Goal: Navigation & Orientation: Find specific page/section

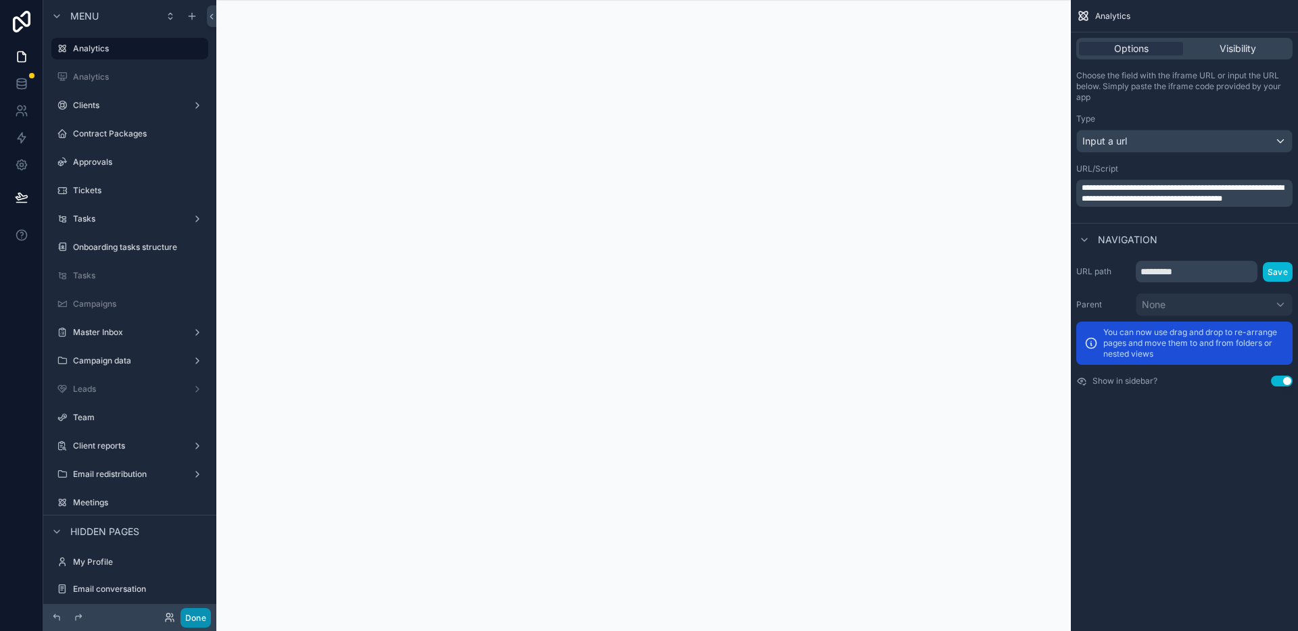
click at [197, 621] on button "Done" at bounding box center [195, 618] width 30 height 20
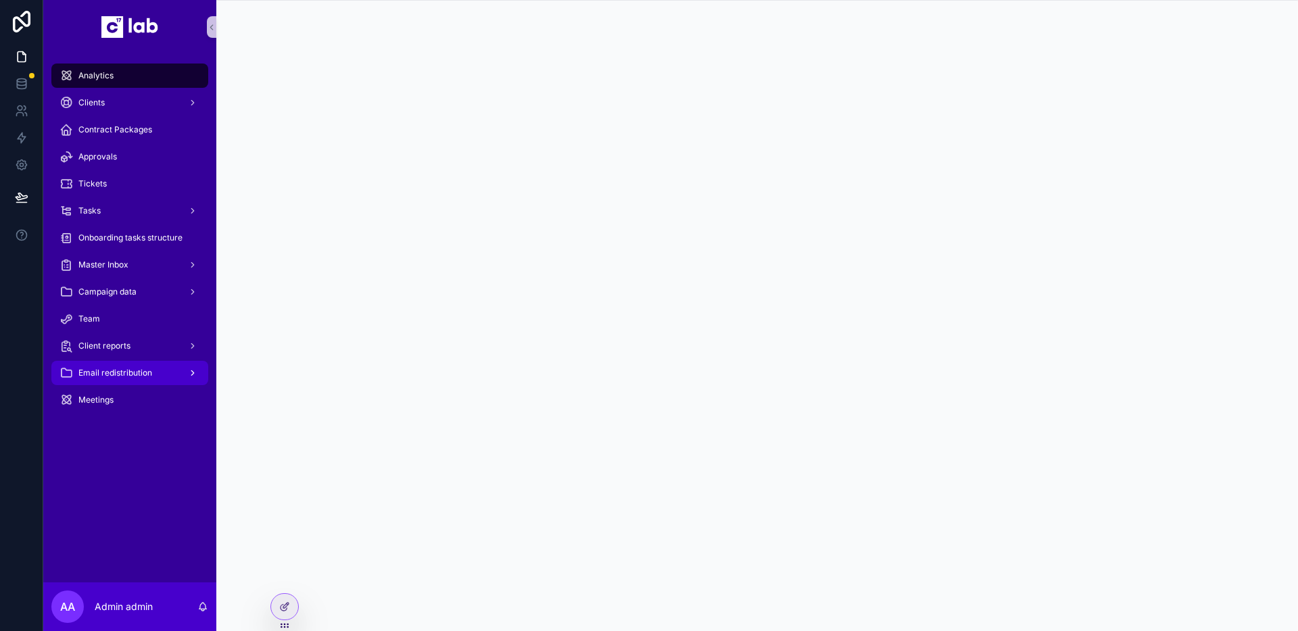
click at [120, 369] on span "Email redistribution" at bounding box center [115, 373] width 74 height 11
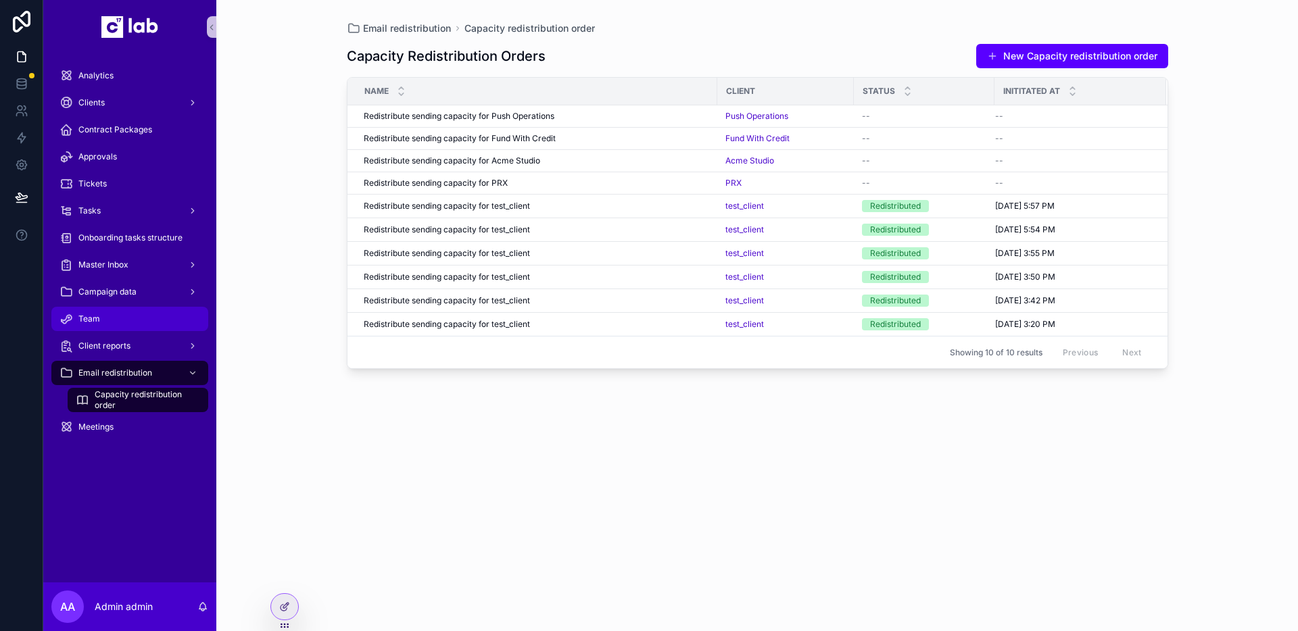
click at [117, 318] on div "Team" at bounding box center [129, 319] width 141 height 22
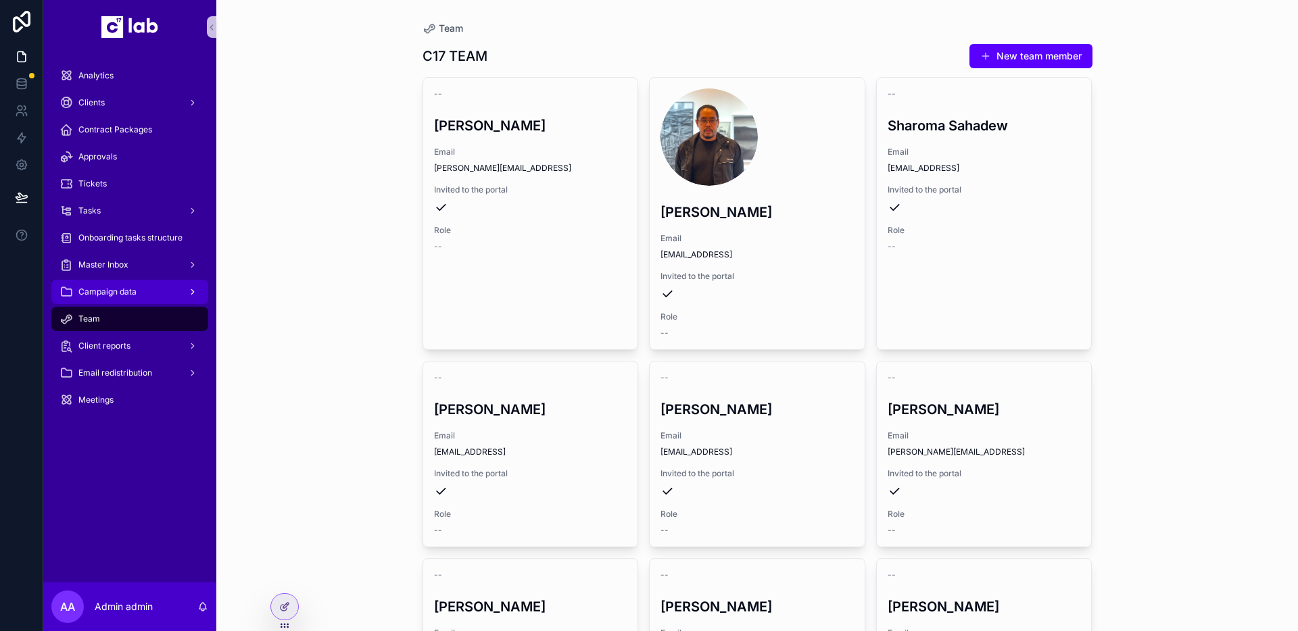
click at [130, 292] on span "Campaign data" at bounding box center [107, 292] width 58 height 11
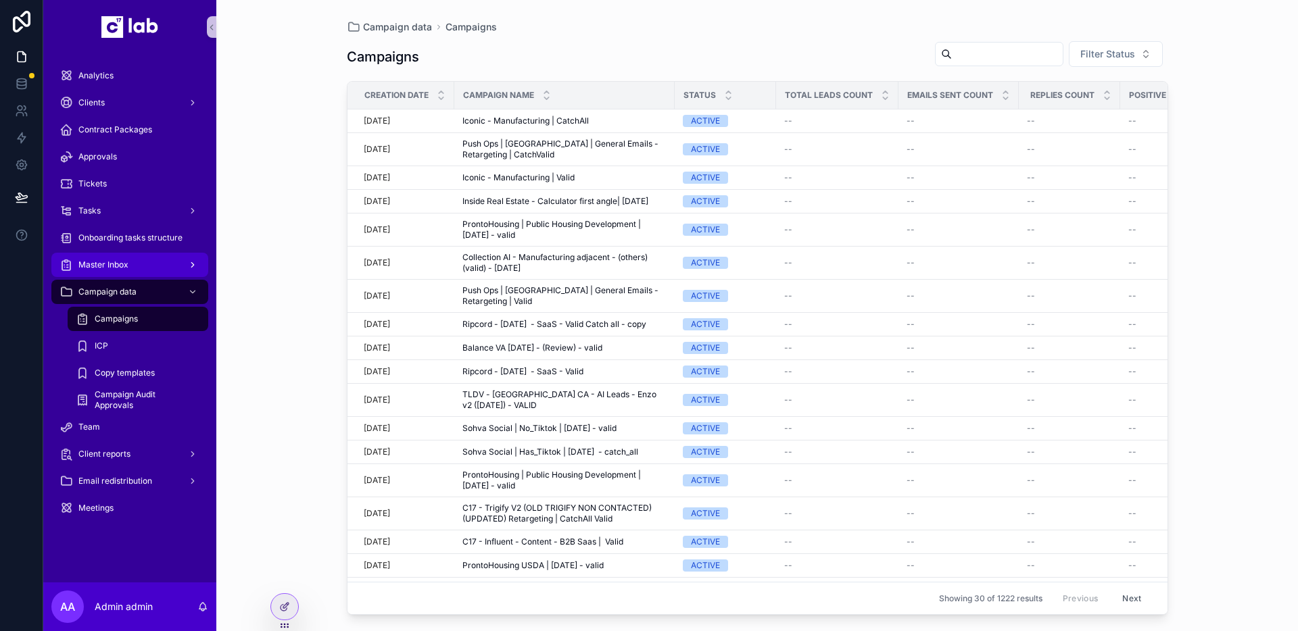
click at [132, 267] on div "Master Inbox" at bounding box center [129, 265] width 141 height 22
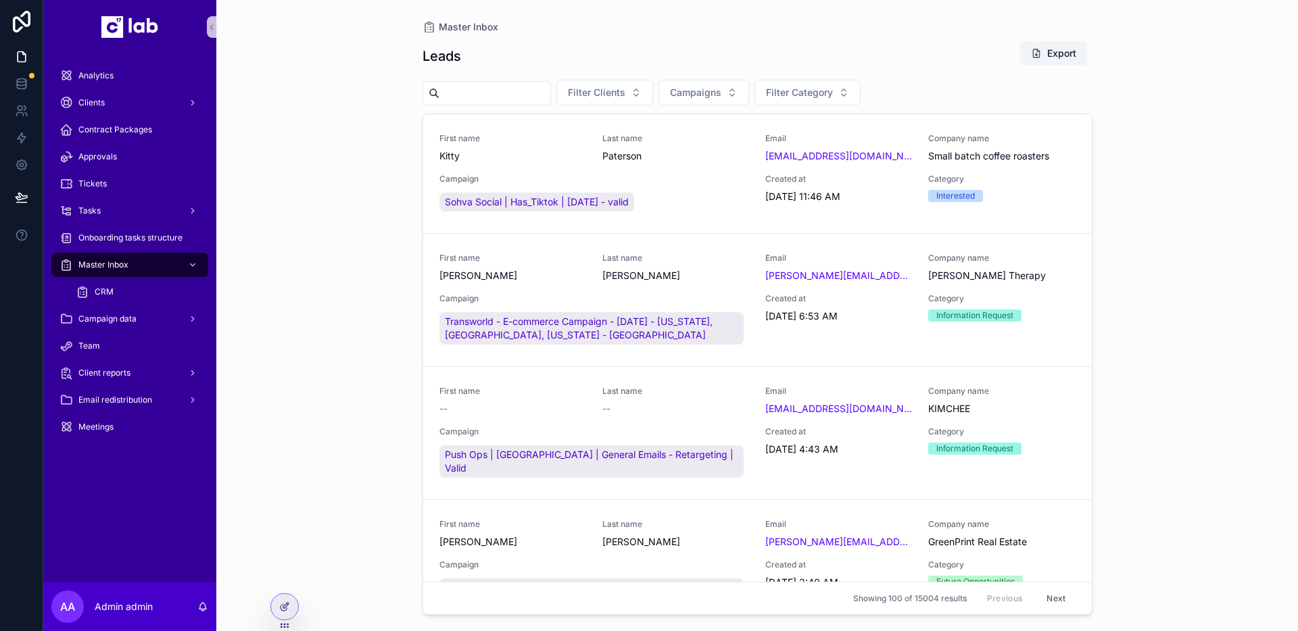
click at [258, 234] on div "Master Inbox Leads Export Filter Clients Campaigns Filter Category First name K…" at bounding box center [757, 315] width 1082 height 631
click at [93, 153] on span "Approvals" at bounding box center [97, 156] width 39 height 11
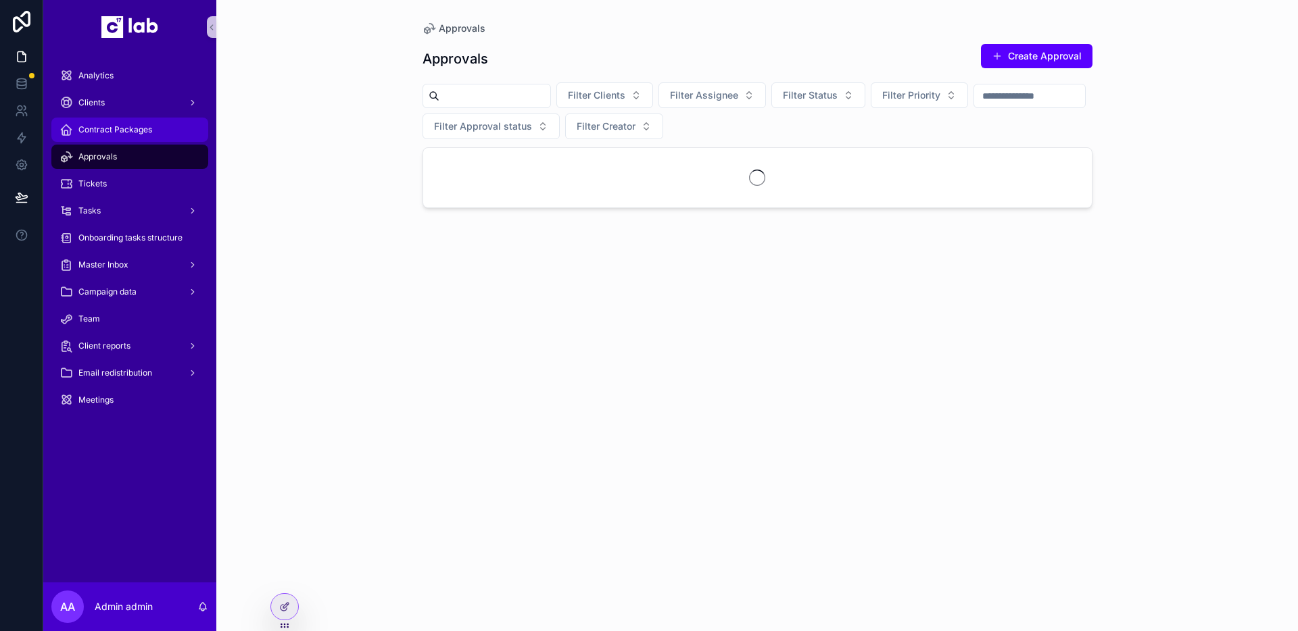
click at [105, 128] on span "Contract Packages" at bounding box center [115, 129] width 74 height 11
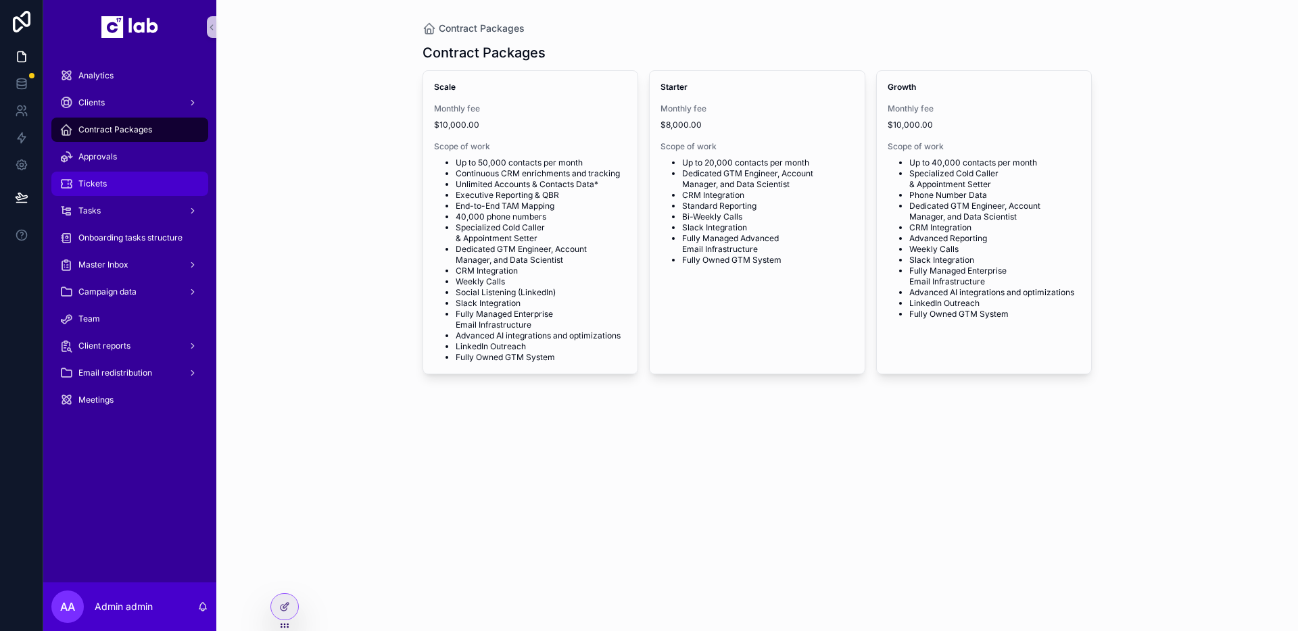
click at [105, 177] on div "Tickets" at bounding box center [129, 184] width 141 height 22
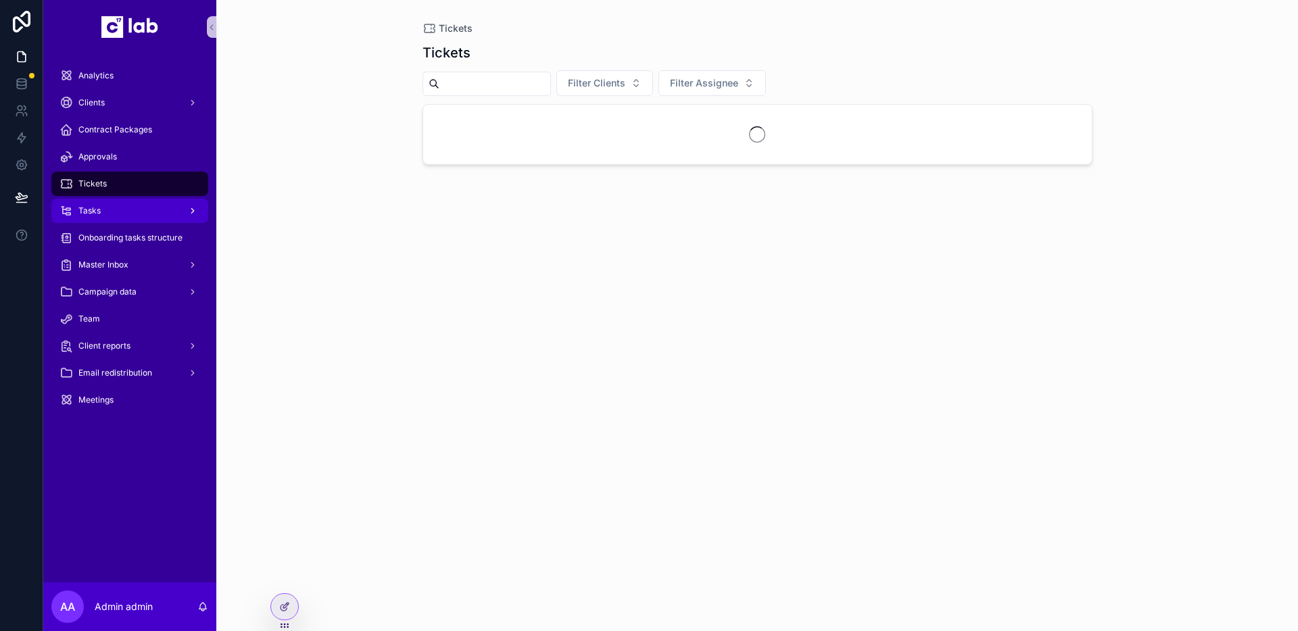
click at [105, 214] on div "Tasks" at bounding box center [129, 211] width 141 height 22
